Goal: Information Seeking & Learning: Learn about a topic

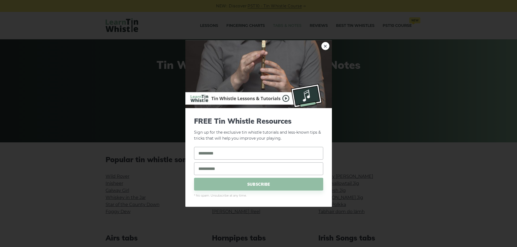
click at [248, 46] on link "×" at bounding box center [325, 46] width 8 height 8
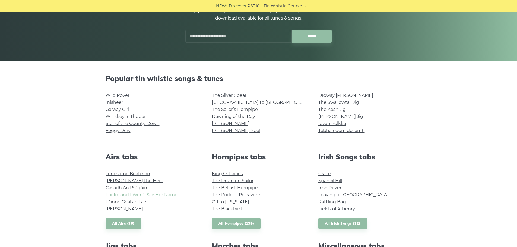
scroll to position [136, 0]
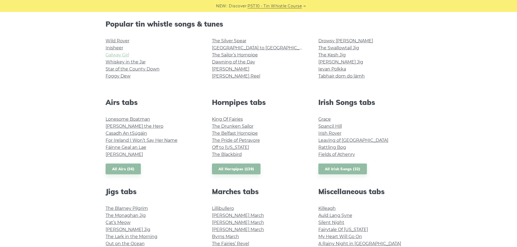
click at [117, 55] on link "Galway Girl" at bounding box center [118, 54] width 24 height 5
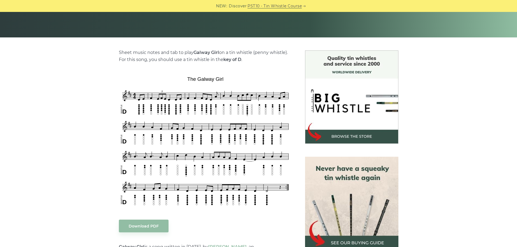
scroll to position [109, 0]
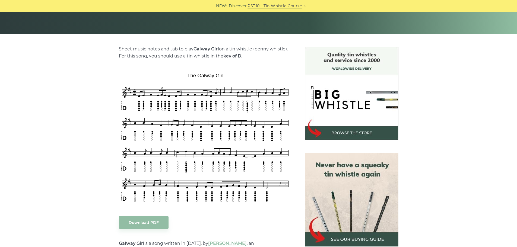
click at [355, 209] on img at bounding box center [351, 199] width 93 height 93
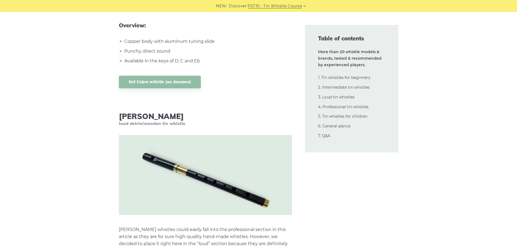
scroll to position [7189, 0]
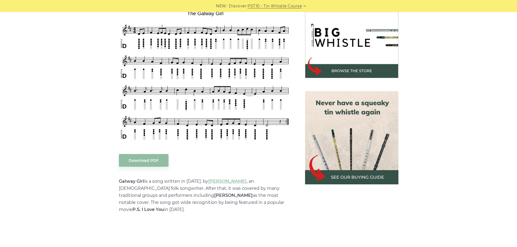
scroll to position [154, 0]
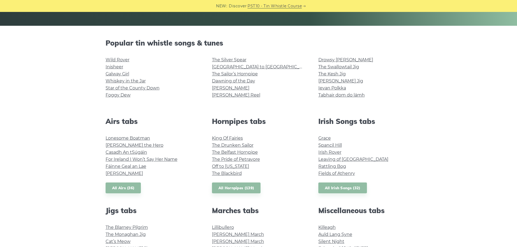
scroll to position [99, 0]
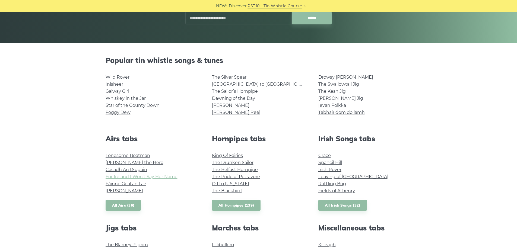
click at [137, 175] on link "For Ireland I Won’t Say Her Name" at bounding box center [142, 176] width 72 height 5
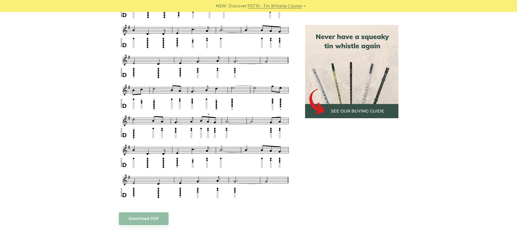
scroll to position [244, 0]
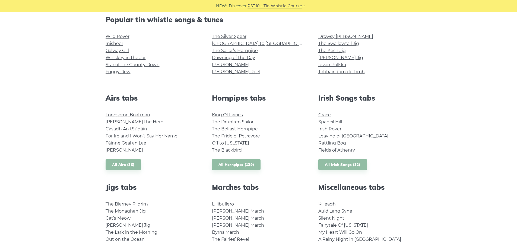
scroll to position [143, 0]
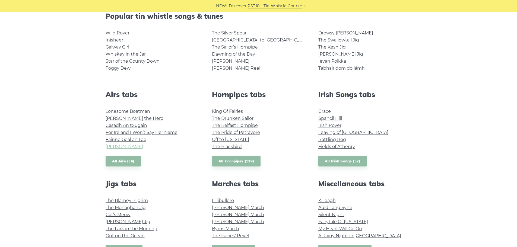
click at [106, 146] on link "[PERSON_NAME]" at bounding box center [124, 146] width 37 height 5
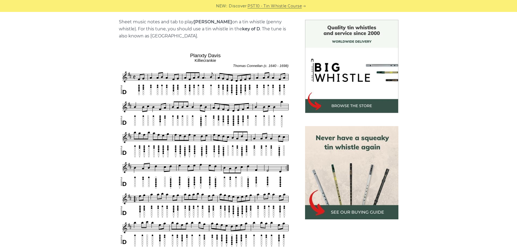
scroll to position [163, 0]
